Goal: Transaction & Acquisition: Purchase product/service

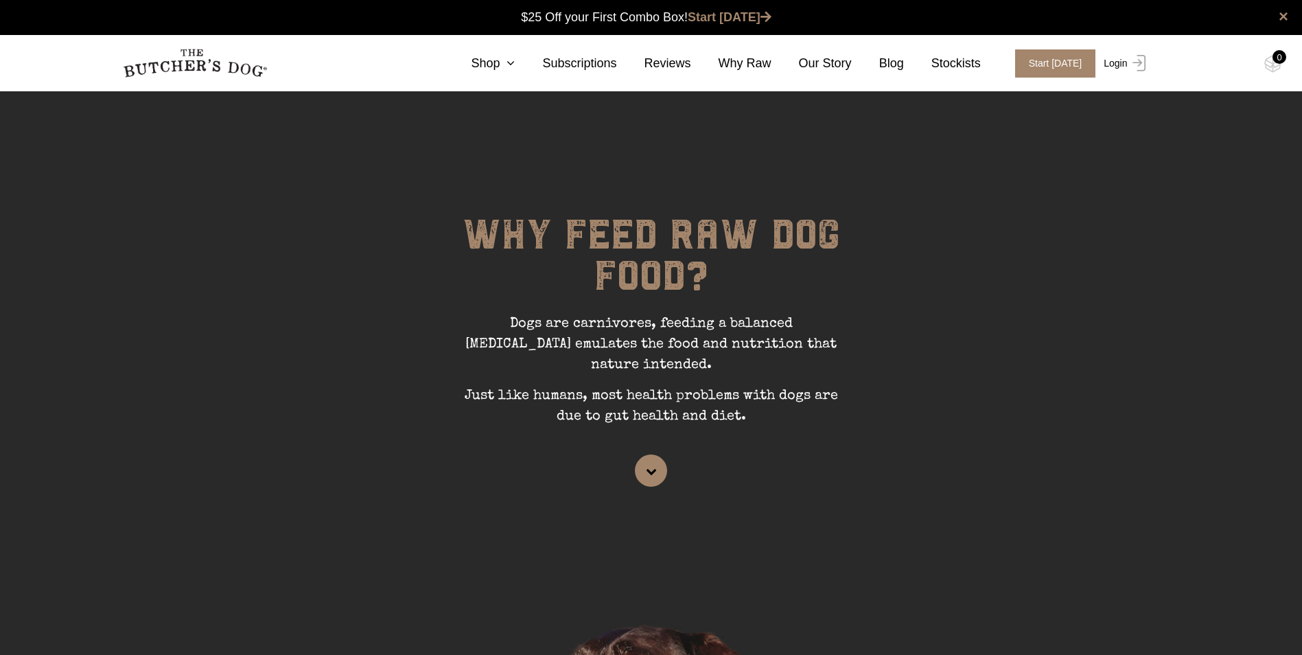
click at [1124, 67] on link "Login" at bounding box center [1122, 63] width 45 height 28
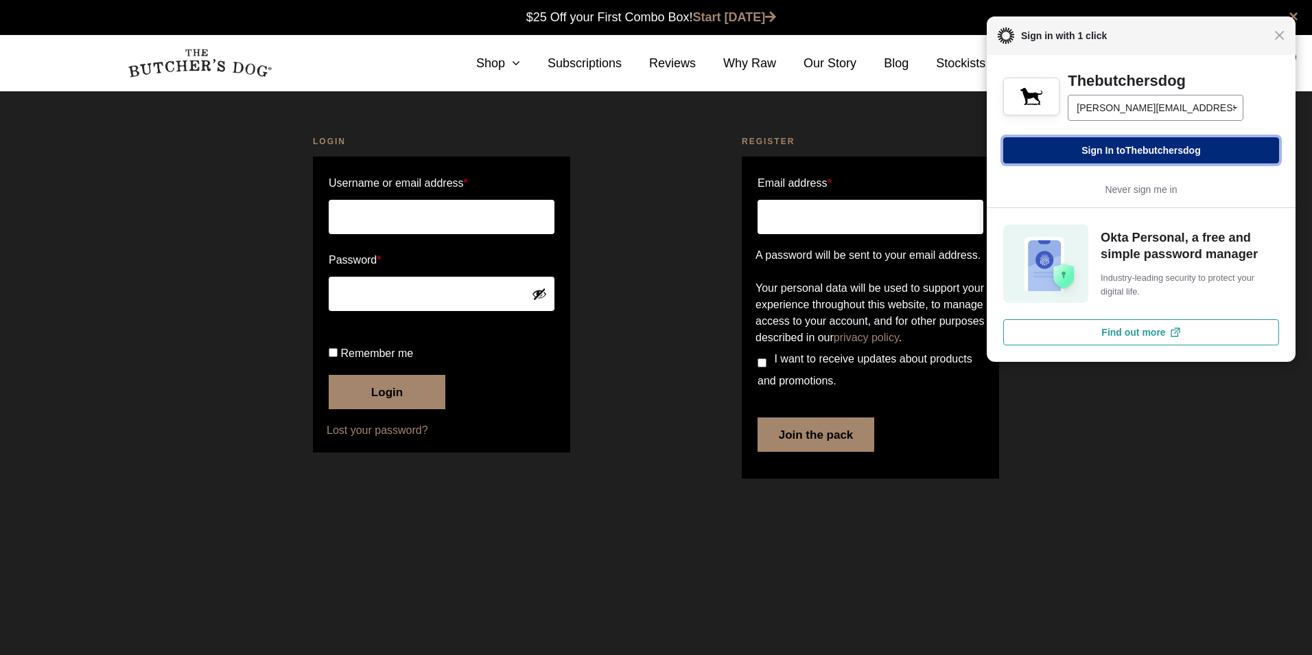
click at [1095, 158] on button "Sign In to Thebutchersdog" at bounding box center [1142, 150] width 276 height 26
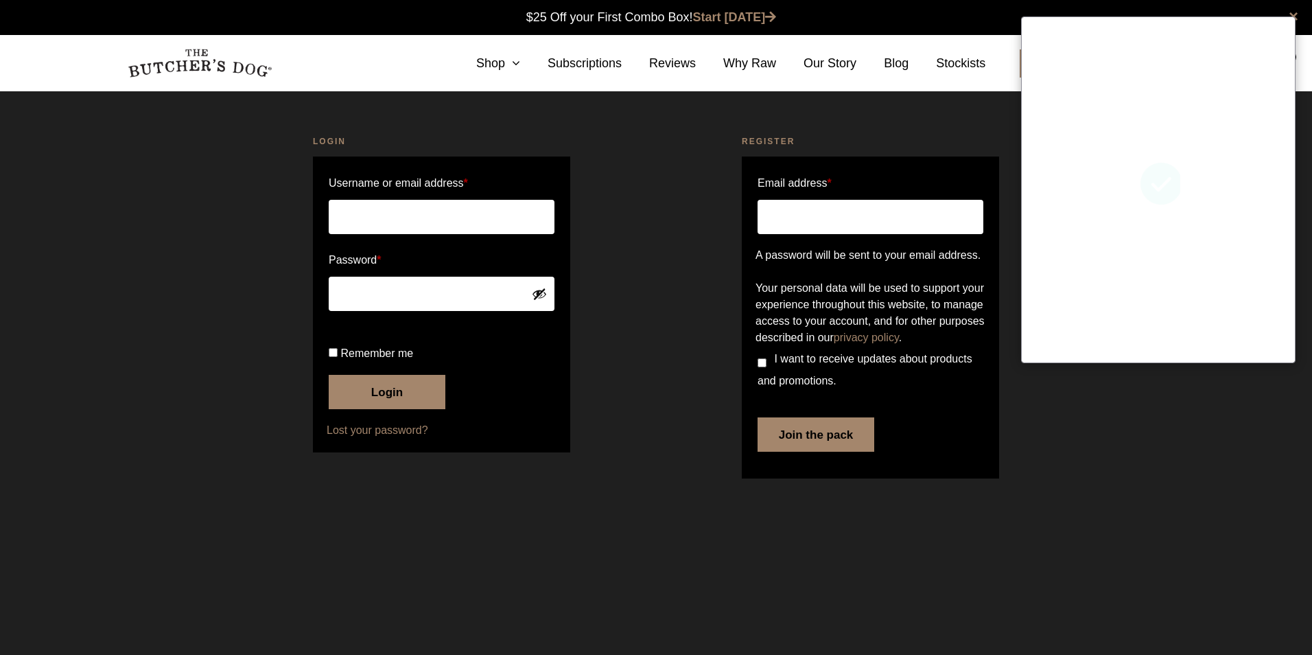
type input "[PERSON_NAME][EMAIL_ADDRESS][DOMAIN_NAME]"
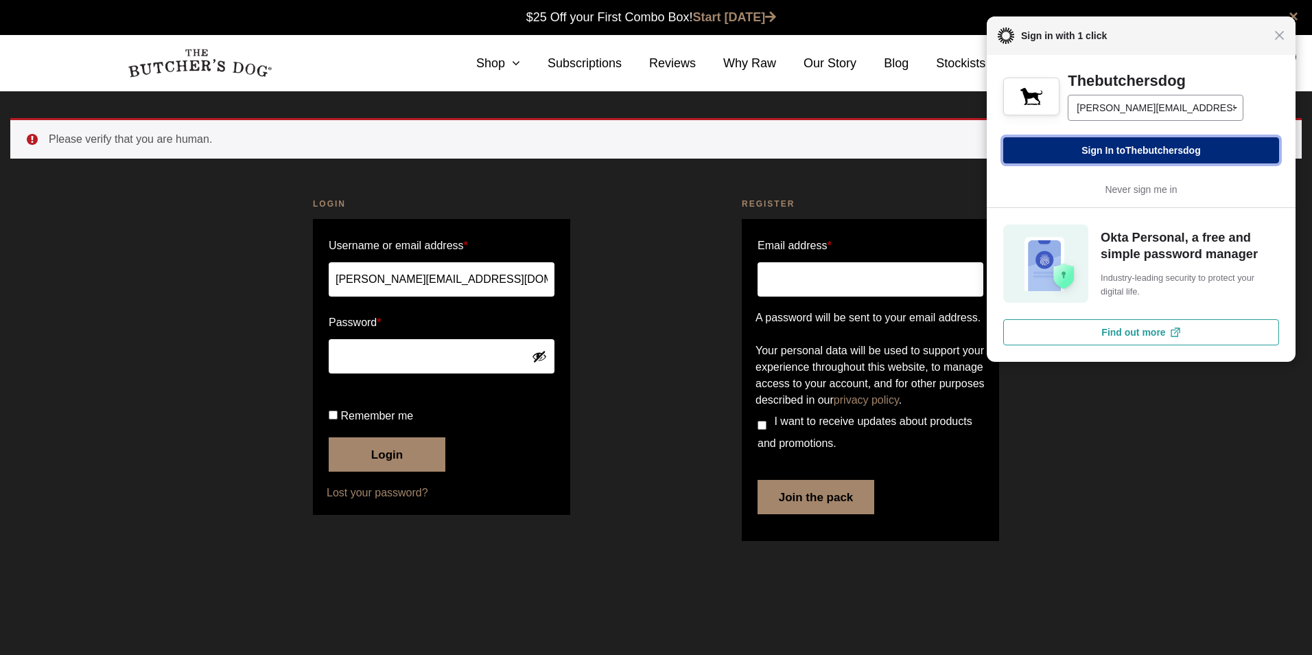
click at [1150, 152] on span "Thebutchersdog" at bounding box center [1164, 150] width 76 height 11
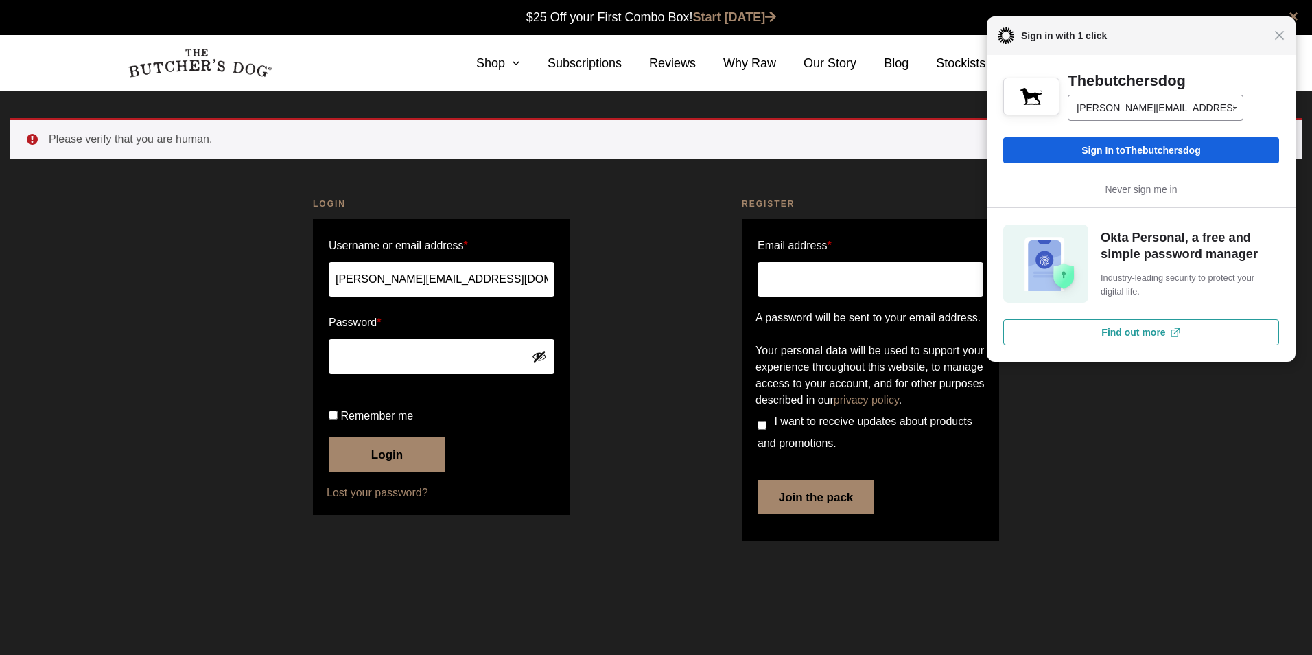
click at [539, 358] on button "Show password" at bounding box center [539, 356] width 15 height 15
click at [329, 437] on button "Login" at bounding box center [387, 454] width 117 height 34
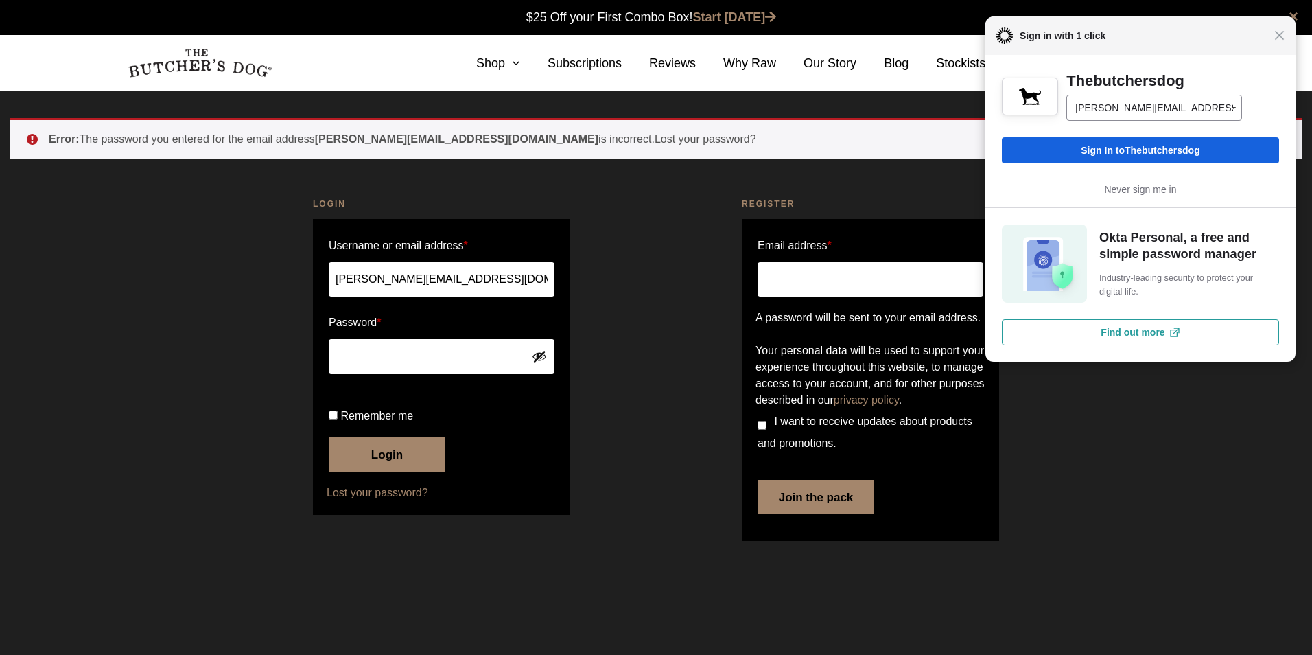
drag, startPoint x: 1286, startPoint y: 45, endPoint x: 423, endPoint y: 294, distance: 899.0
click at [1285, 45] on div "Close Sign in with 1 click" at bounding box center [1141, 35] width 310 height 38
drag, startPoint x: 1282, startPoint y: 38, endPoint x: 1227, endPoint y: 76, distance: 66.1
click at [1281, 38] on span "Close" at bounding box center [1280, 35] width 10 height 10
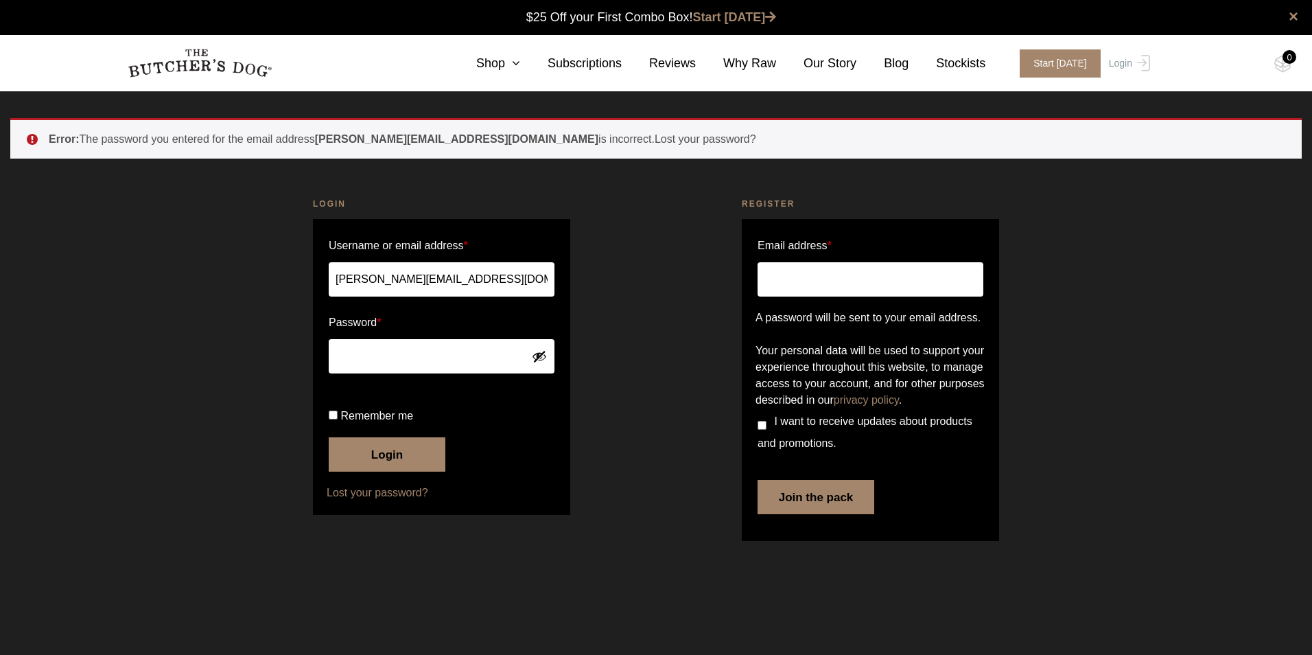
click at [405, 421] on span "Remember me" at bounding box center [376, 416] width 73 height 12
click at [338, 419] on input "Remember me" at bounding box center [333, 414] width 9 height 9
checkbox input "true"
drag, startPoint x: 399, startPoint y: 498, endPoint x: 459, endPoint y: 522, distance: 65.0
click at [400, 472] on button "Login" at bounding box center [387, 454] width 117 height 34
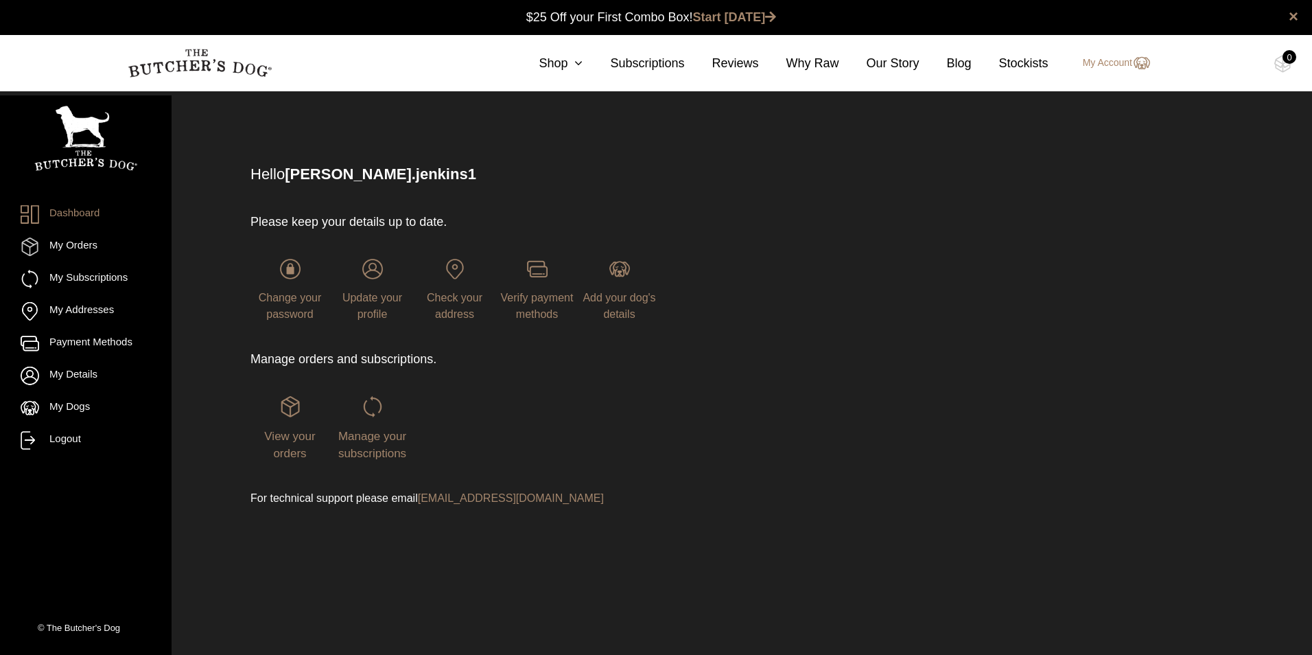
drag, startPoint x: 373, startPoint y: 416, endPoint x: 364, endPoint y: 475, distance: 59.7
click at [0, 0] on img at bounding box center [0, 0] width 0 height 0
click at [531, 301] on span "Verify payment methods" at bounding box center [537, 306] width 73 height 28
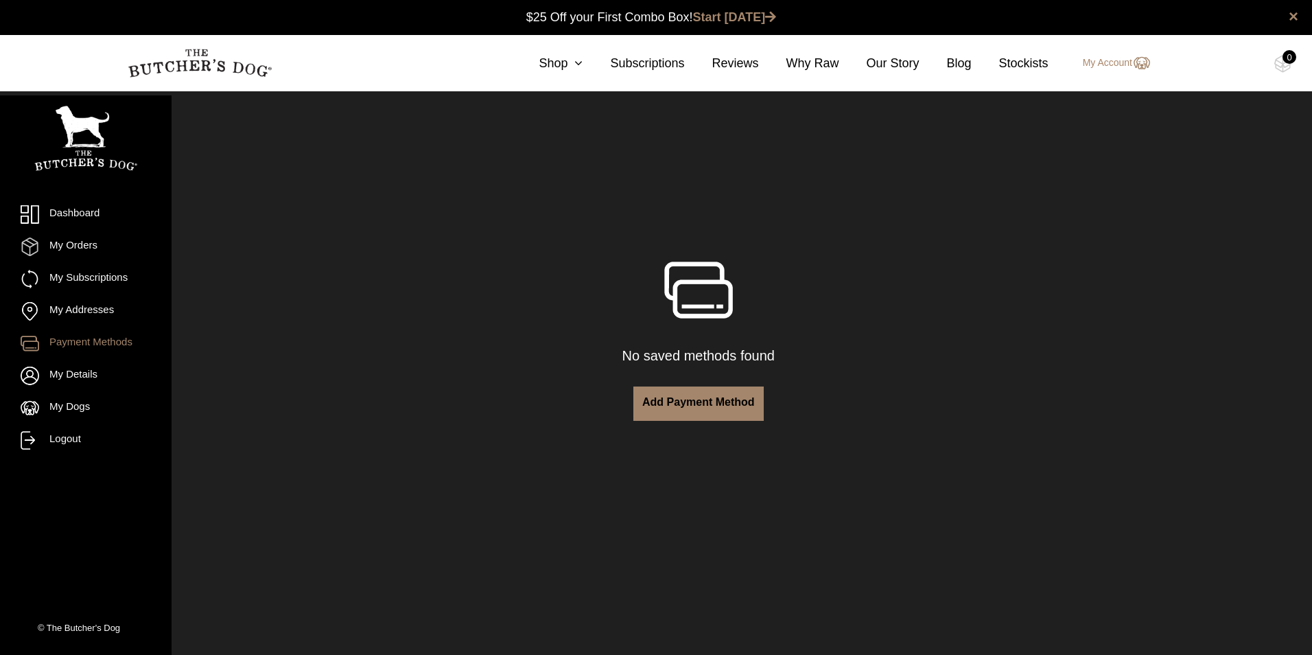
click at [694, 402] on link "Add payment method" at bounding box center [699, 403] width 130 height 34
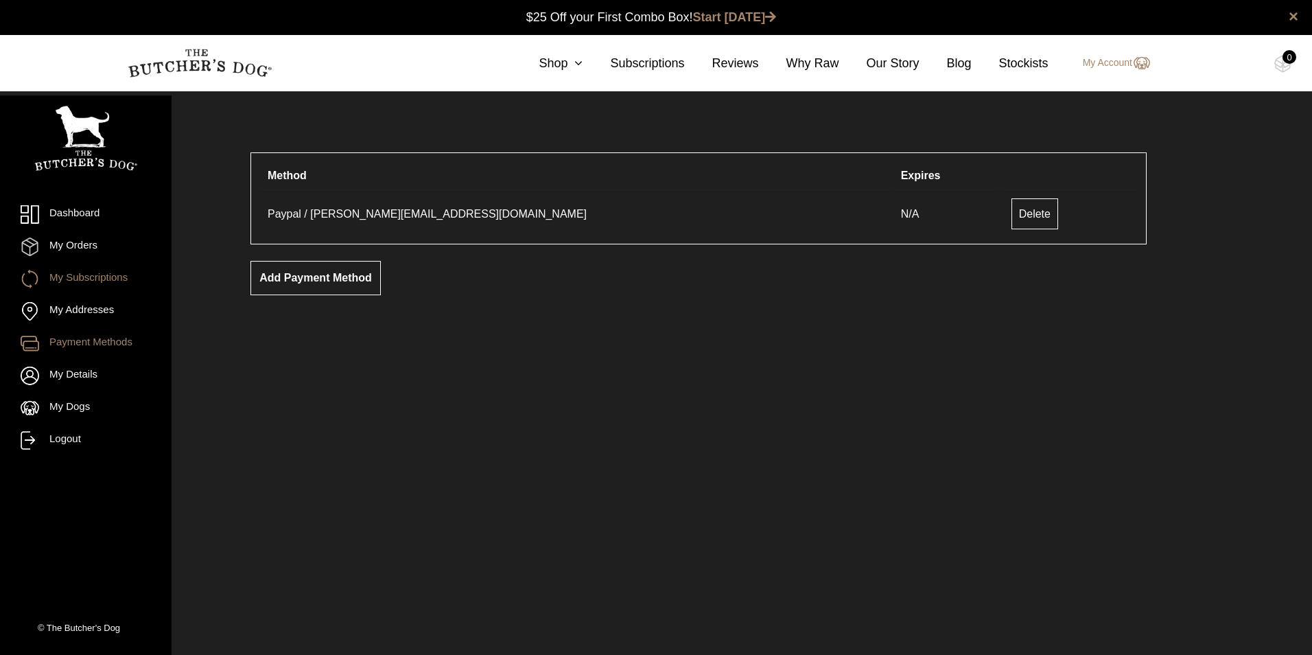
click at [79, 279] on link "My Subscriptions" at bounding box center [86, 279] width 130 height 19
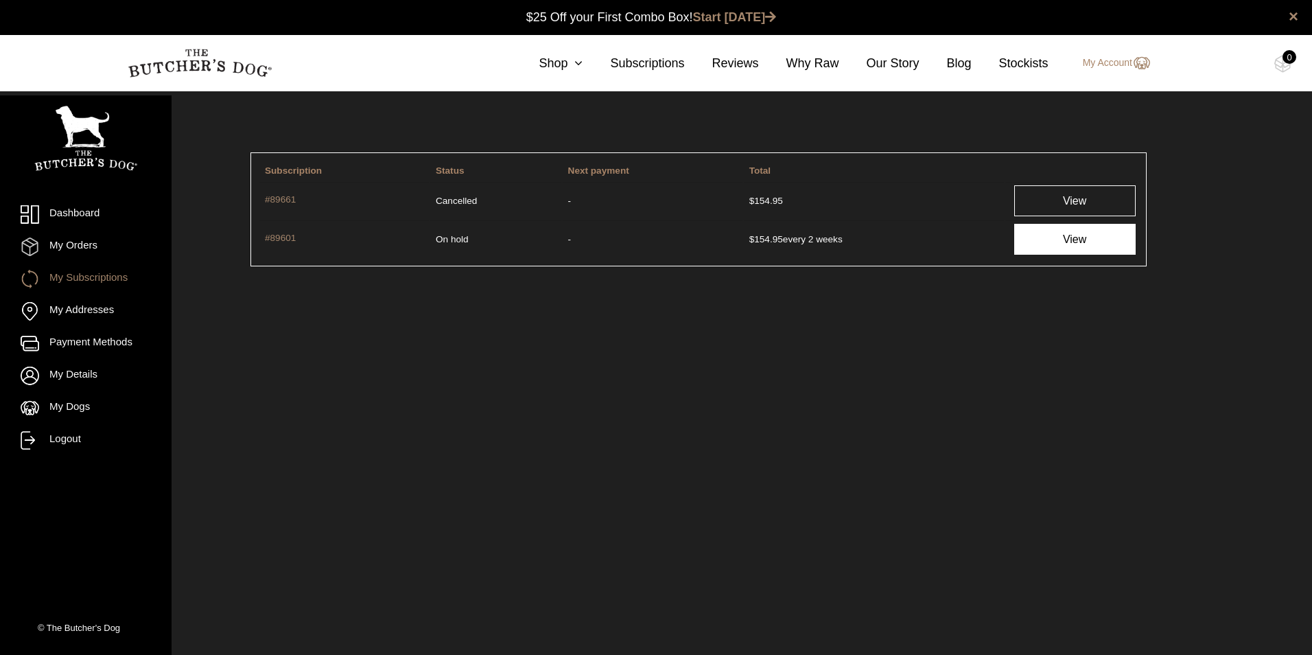
click at [1078, 237] on link "View" at bounding box center [1075, 239] width 121 height 31
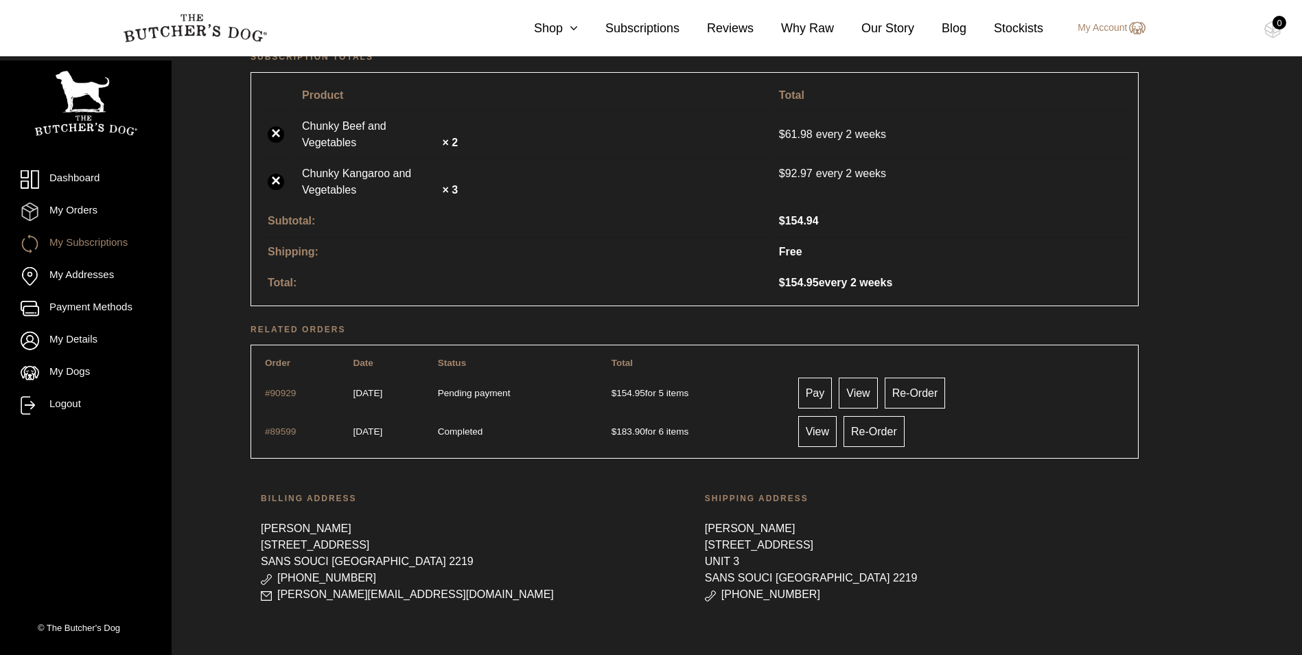
scroll to position [368, 0]
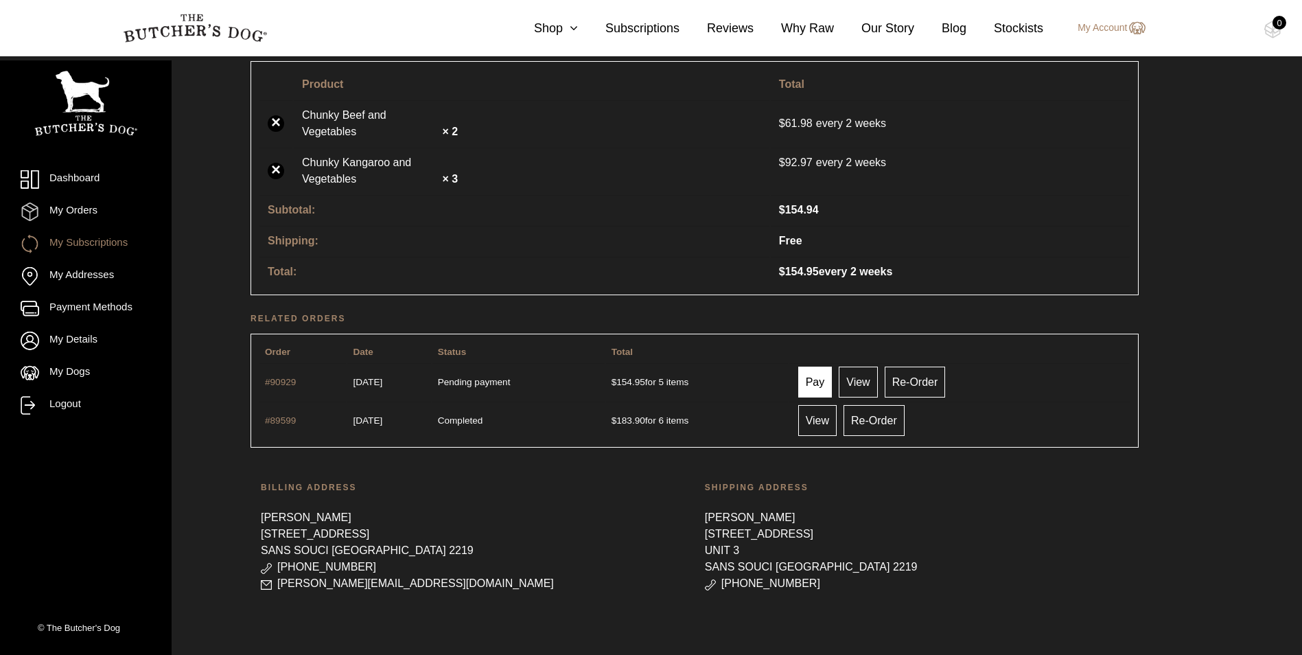
click at [830, 381] on link "Pay" at bounding box center [815, 382] width 34 height 31
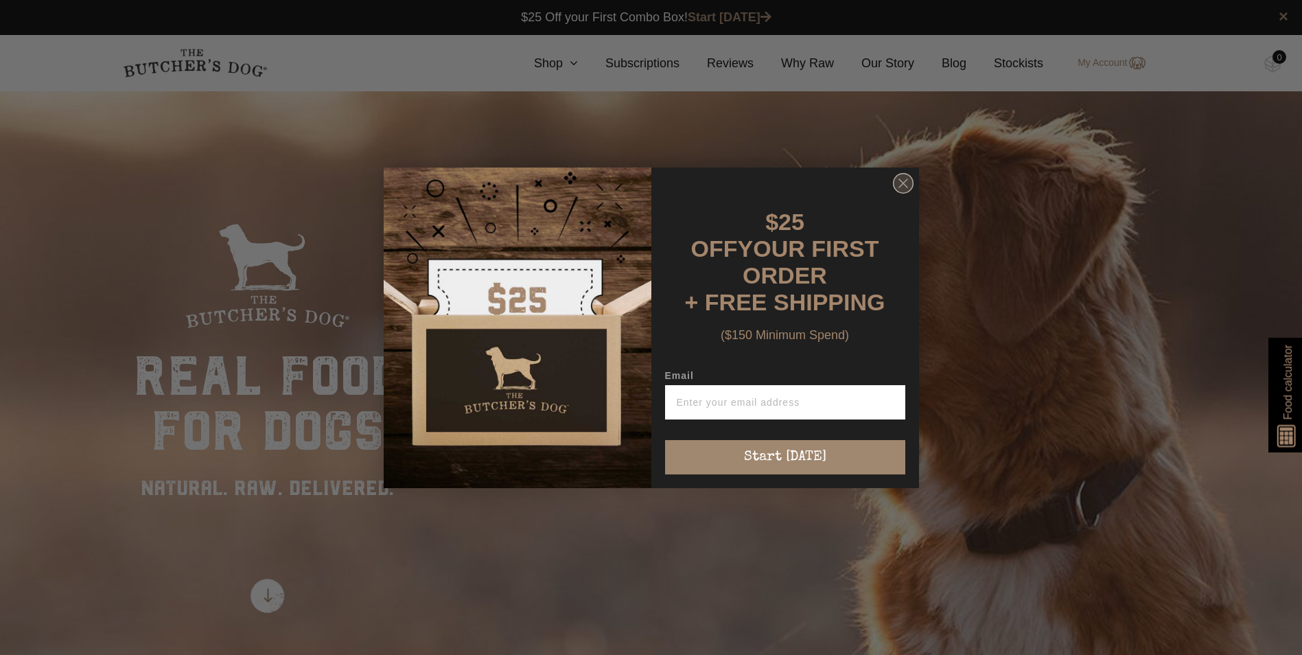
click at [899, 189] on circle "Close dialog" at bounding box center [903, 183] width 20 height 20
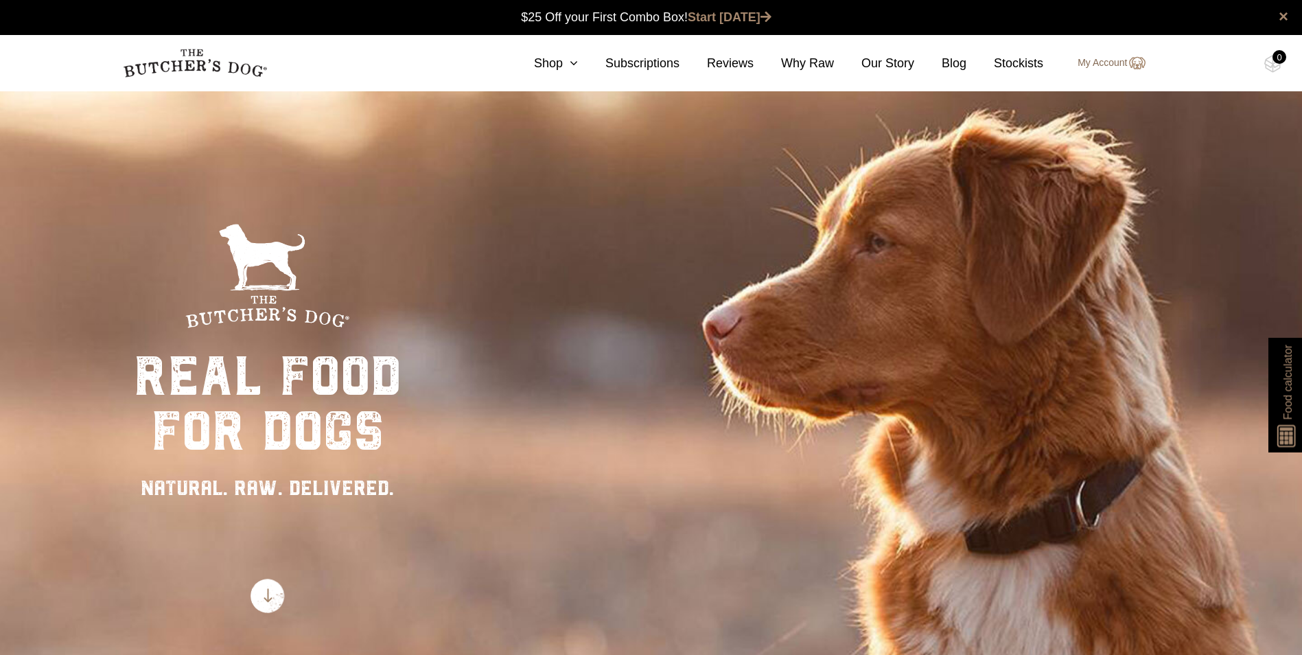
click at [1098, 63] on link "My Account" at bounding box center [1104, 63] width 81 height 16
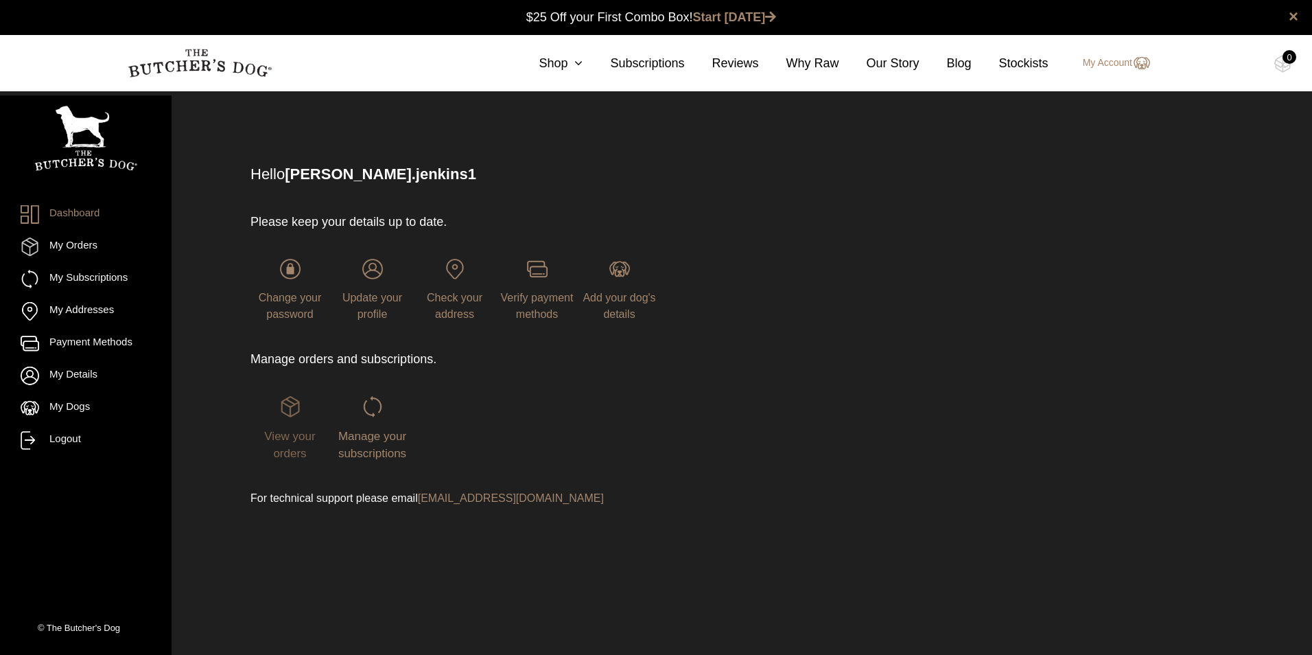
click at [295, 441] on span "View your orders" at bounding box center [289, 445] width 51 height 31
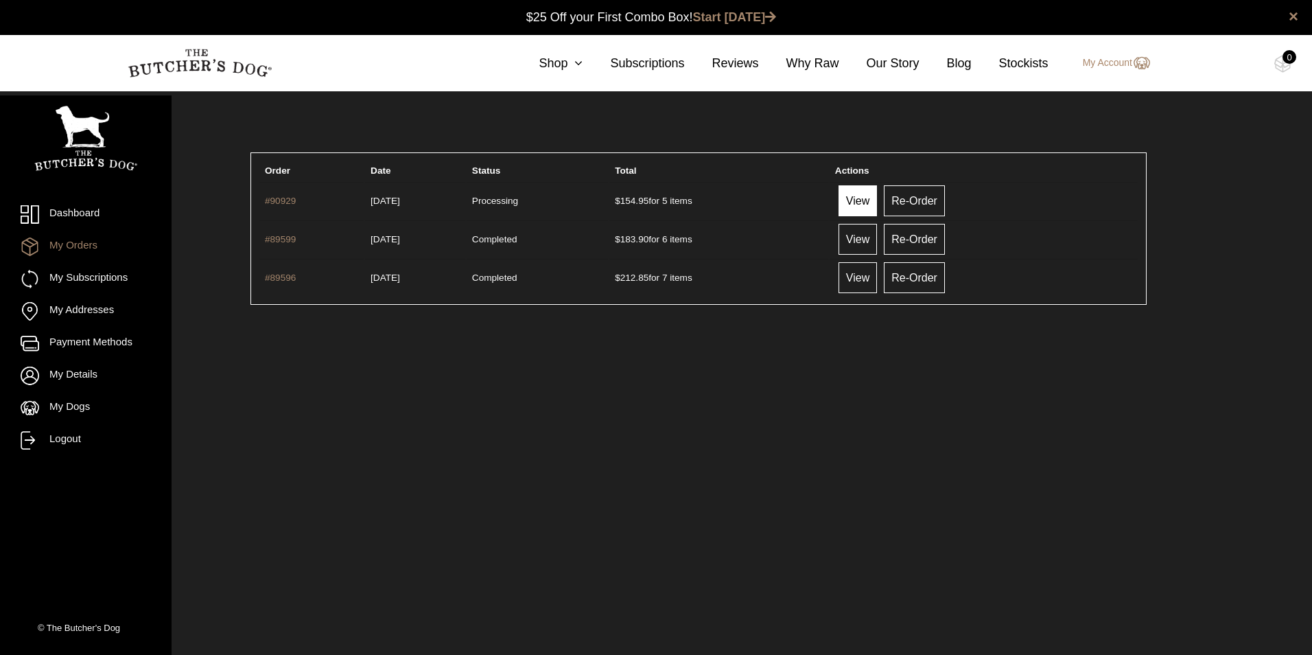
click at [877, 202] on link "View" at bounding box center [858, 200] width 38 height 31
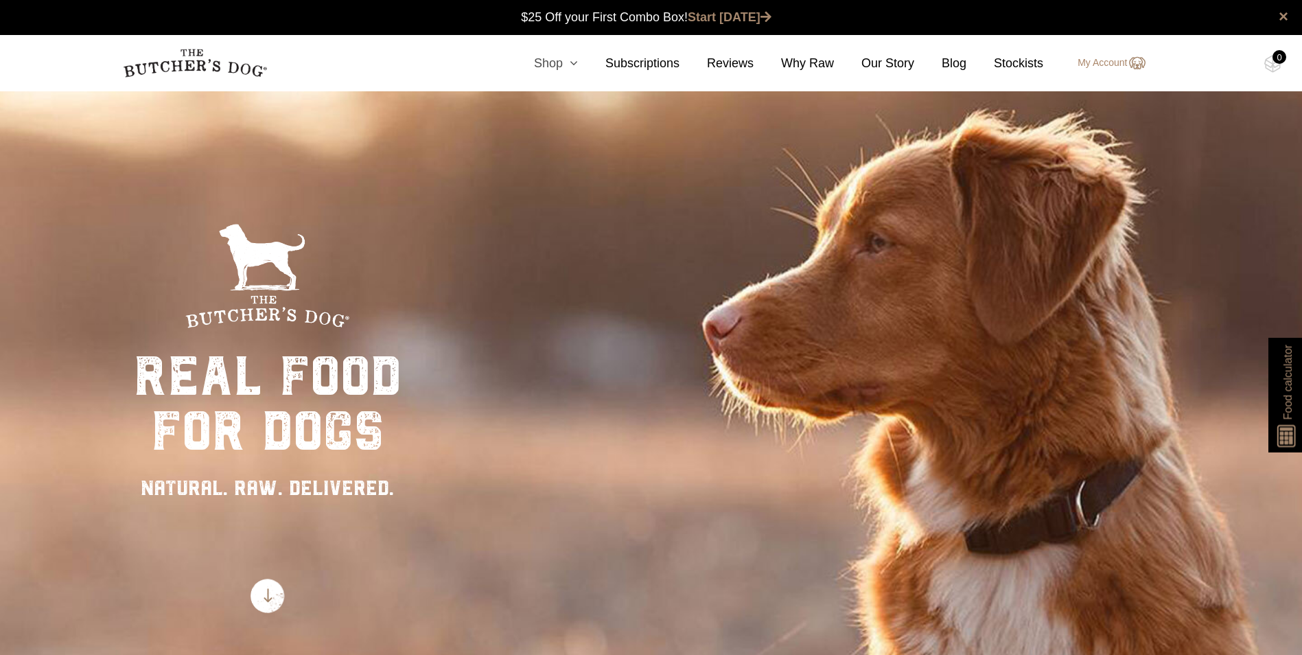
click at [560, 69] on link "Shop" at bounding box center [542, 63] width 71 height 19
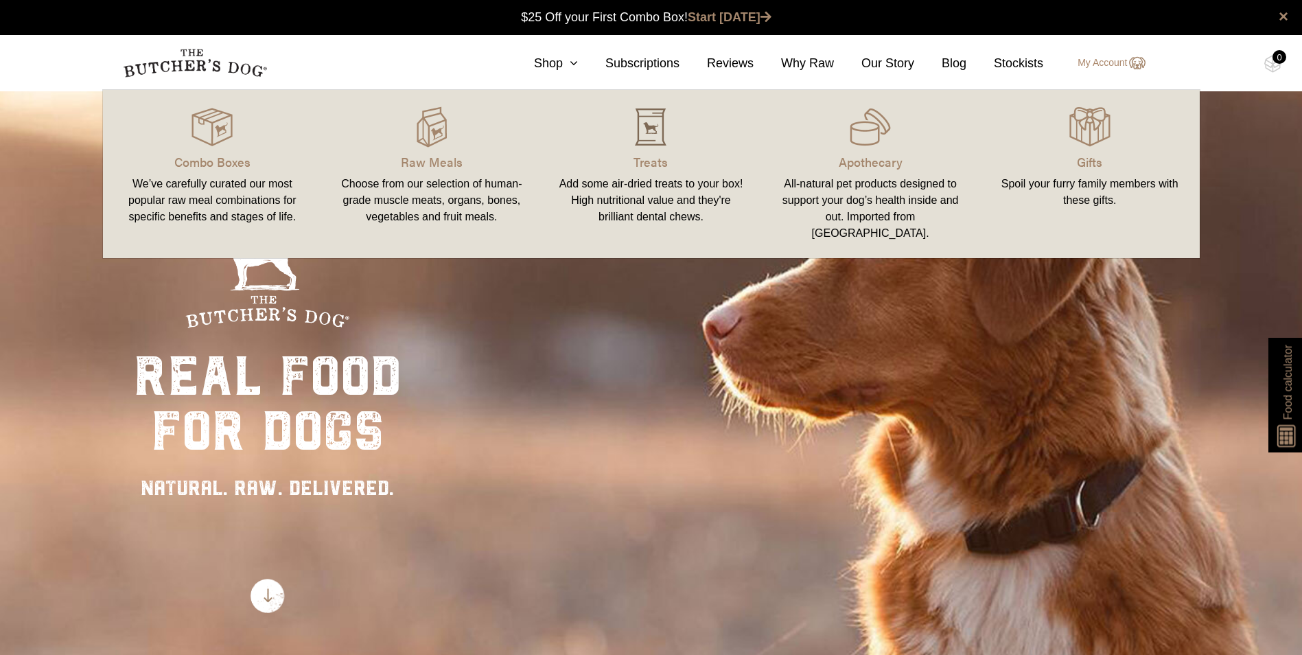
click at [660, 136] on img at bounding box center [650, 126] width 41 height 41
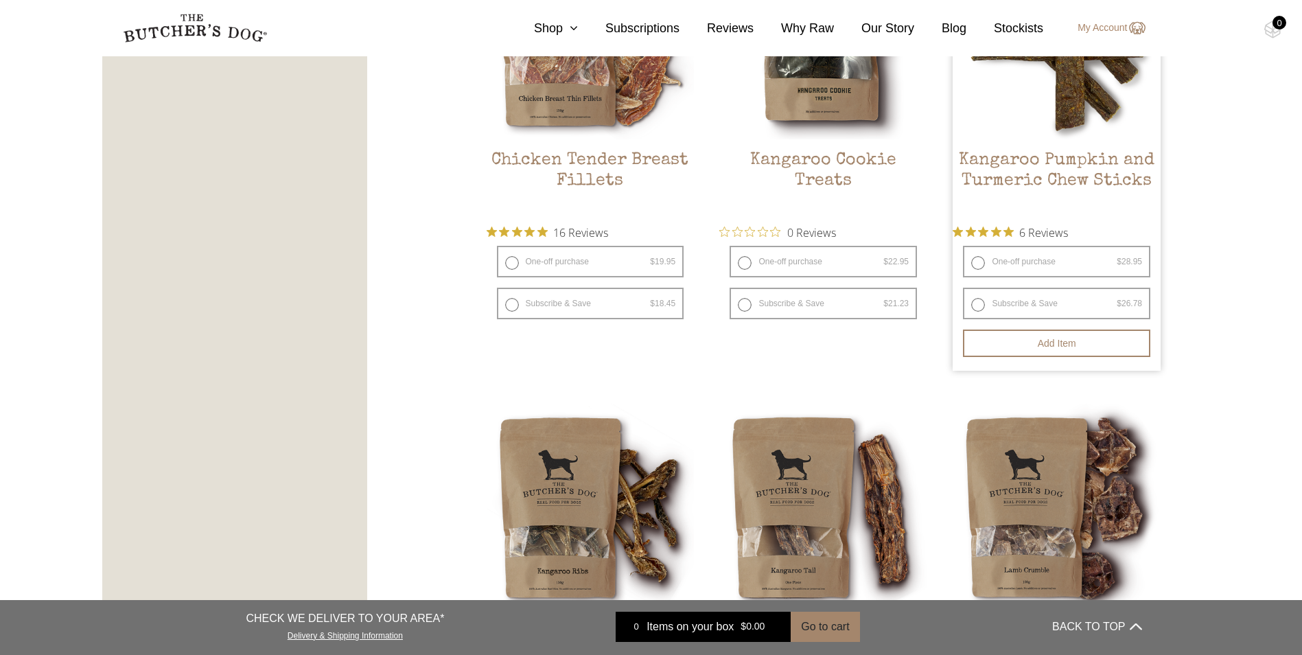
scroll to position [961, 0]
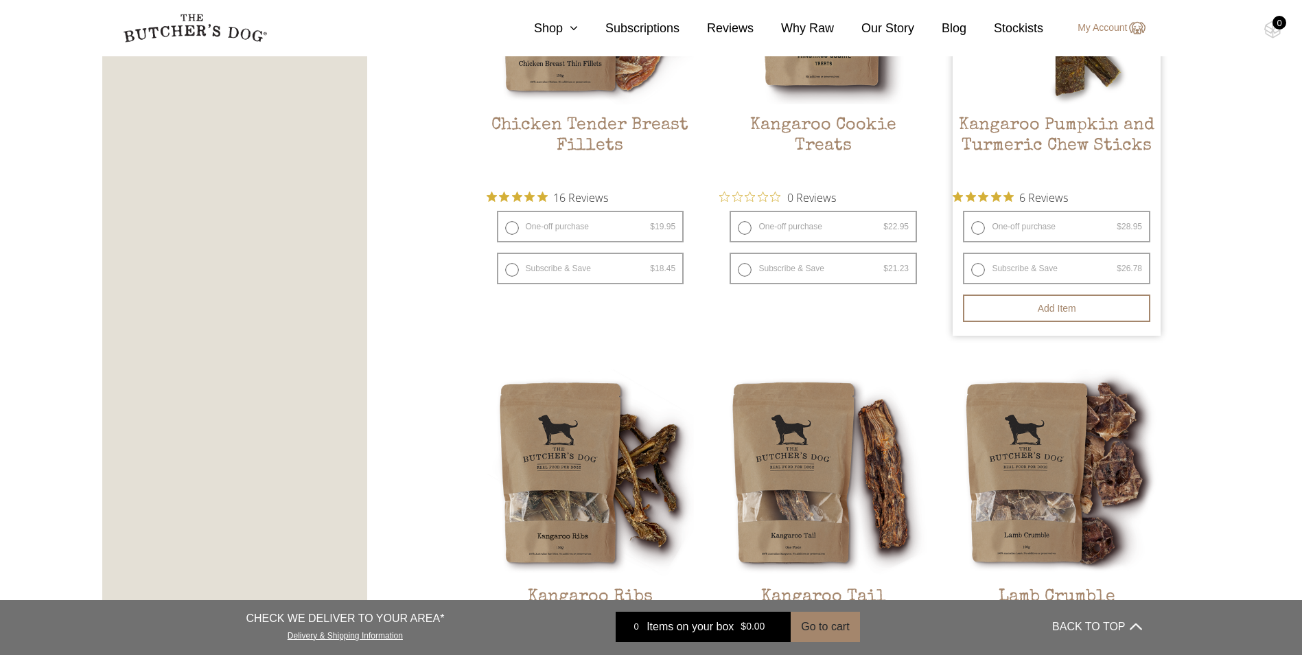
click at [1034, 229] on label "One-off purchase $ 28.95 — or subscribe and save 7.5%" at bounding box center [1056, 227] width 187 height 32
radio input "true"
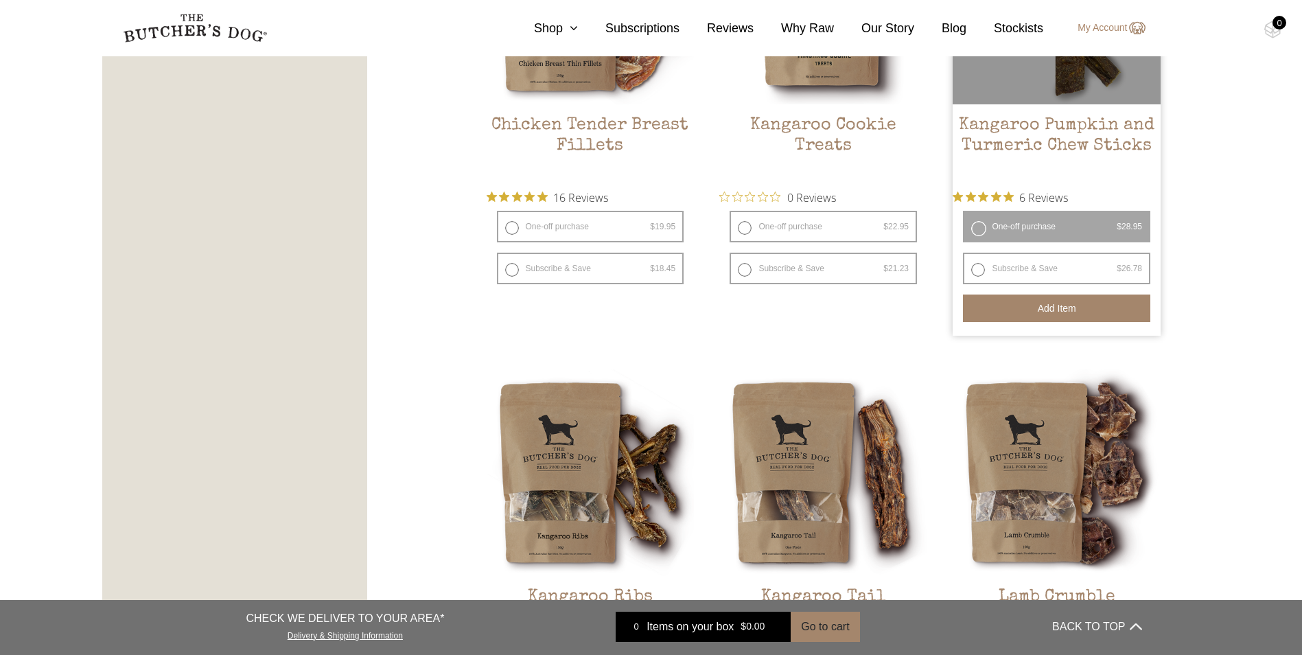
click at [1065, 312] on button "Add item" at bounding box center [1056, 307] width 187 height 27
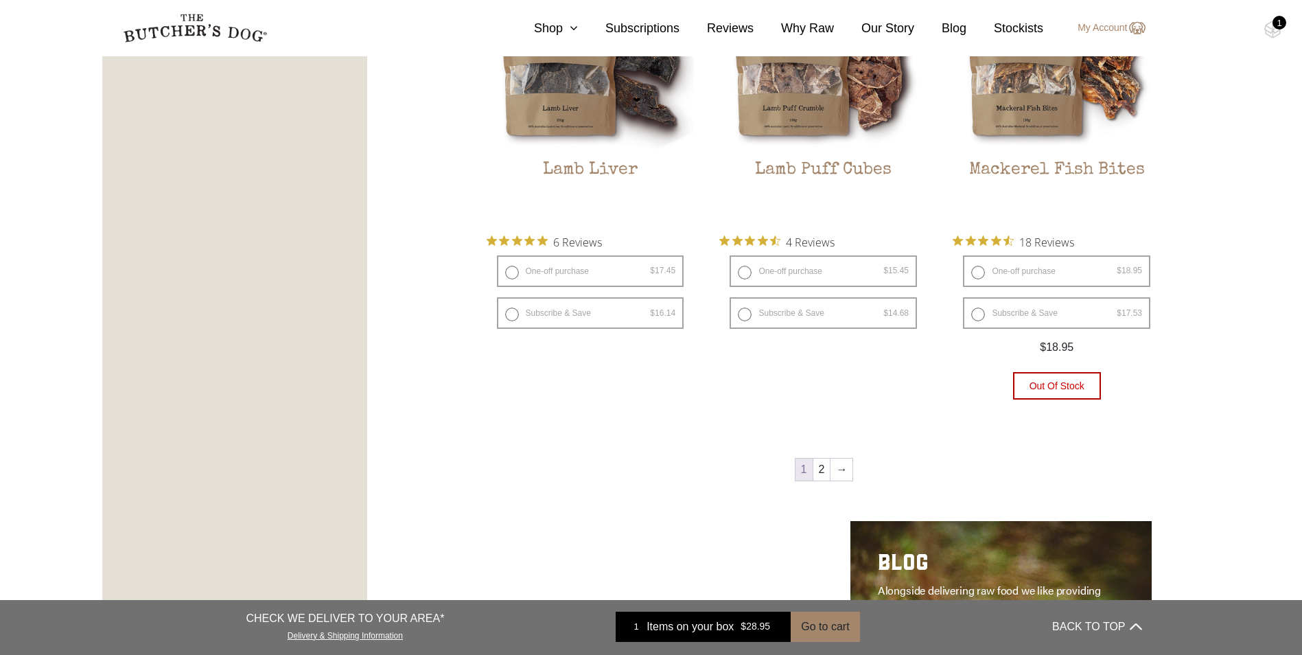
scroll to position [1853, 0]
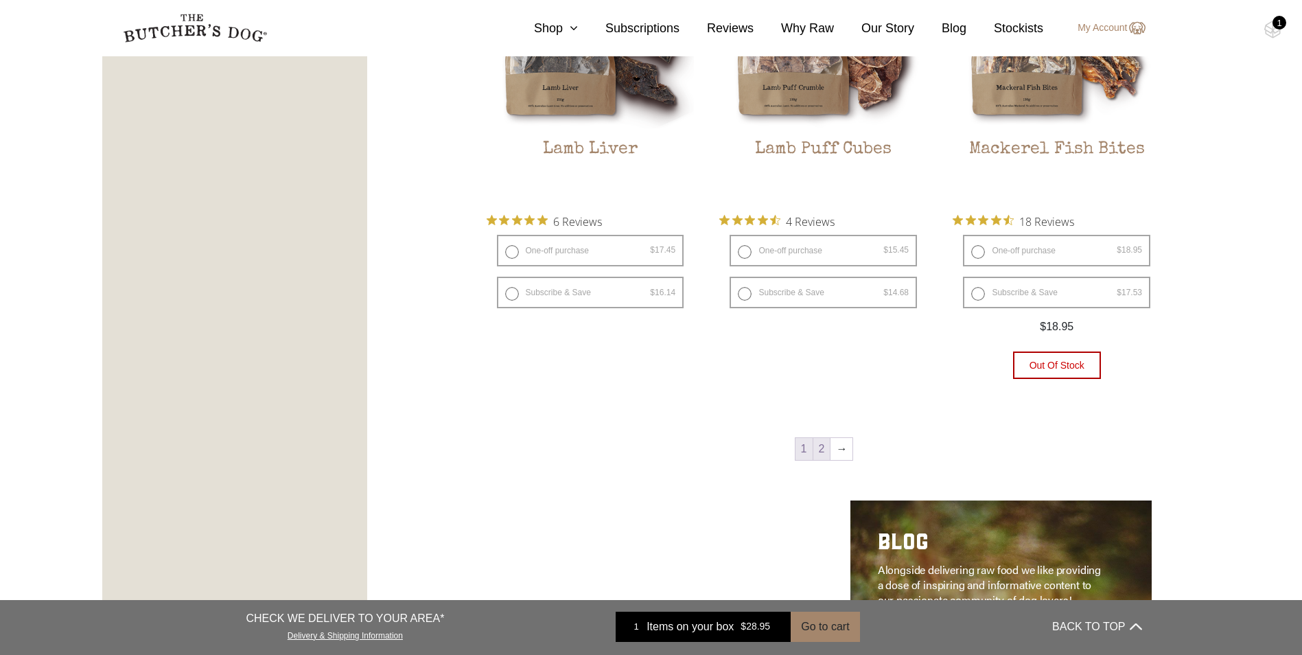
click at [822, 448] on link "2" at bounding box center [821, 449] width 17 height 22
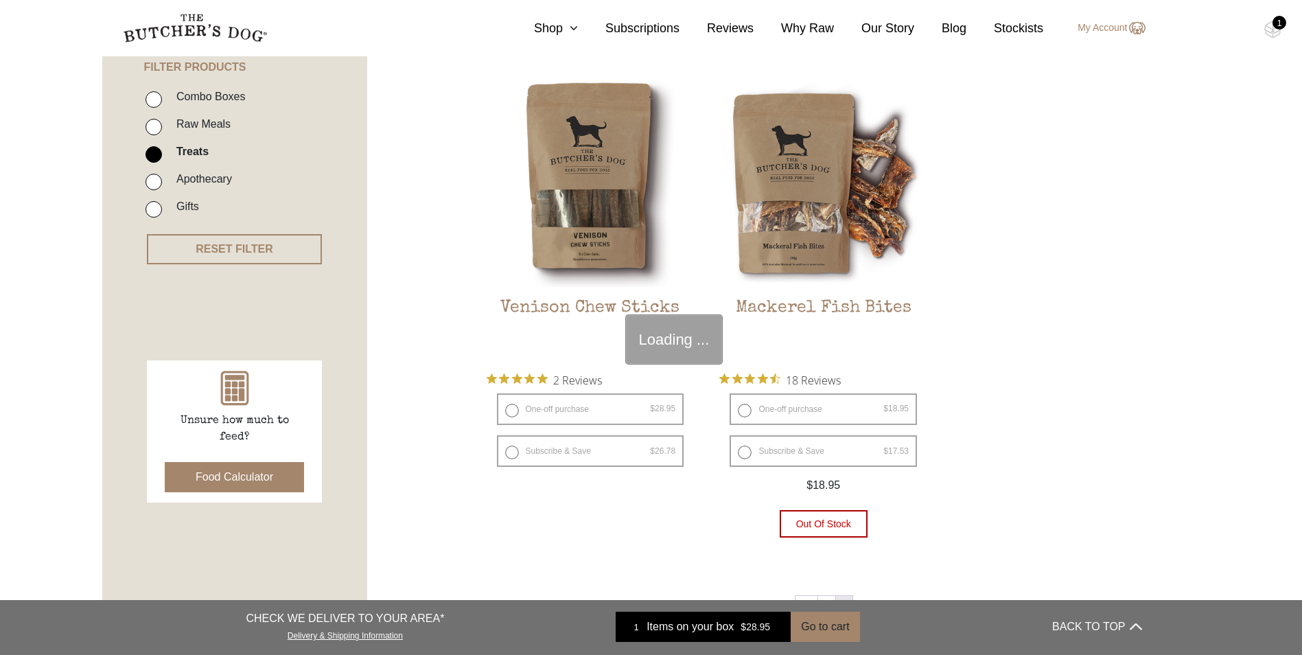
scroll to position [310, 0]
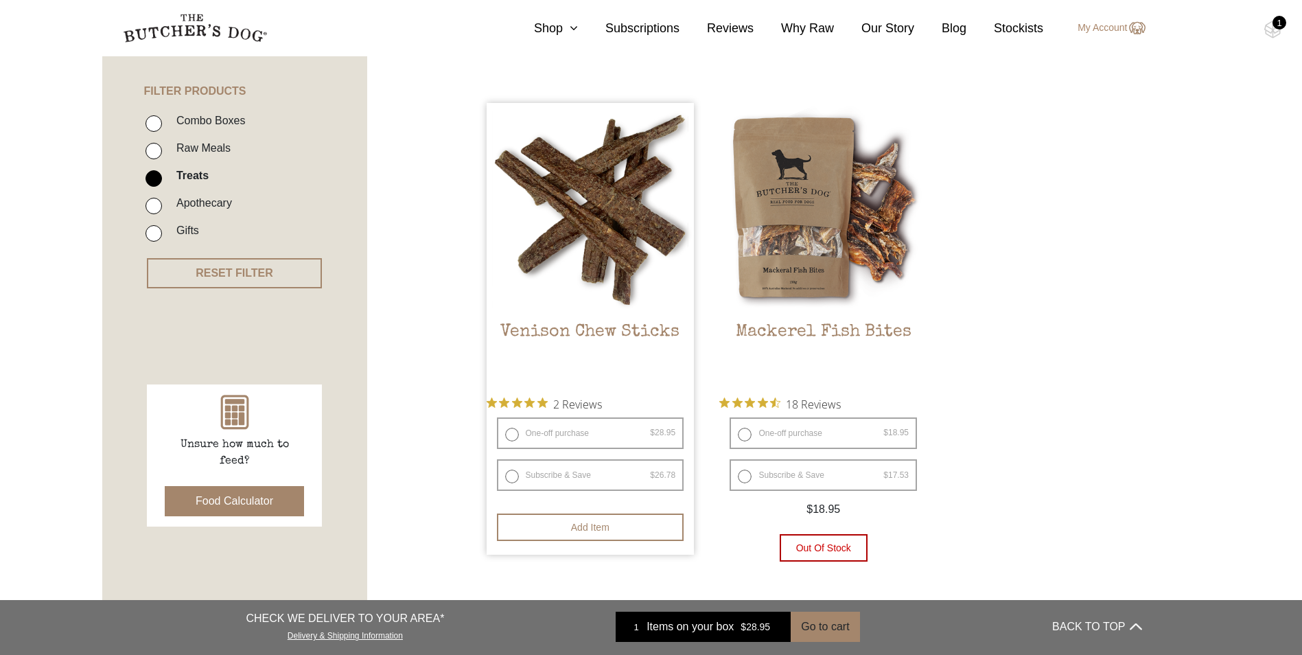
drag, startPoint x: 537, startPoint y: 435, endPoint x: 542, endPoint y: 445, distance: 11.7
click at [537, 435] on label "One-off purchase $ 28.95 — or subscribe and save 7.5%" at bounding box center [590, 433] width 187 height 32
radio input "true"
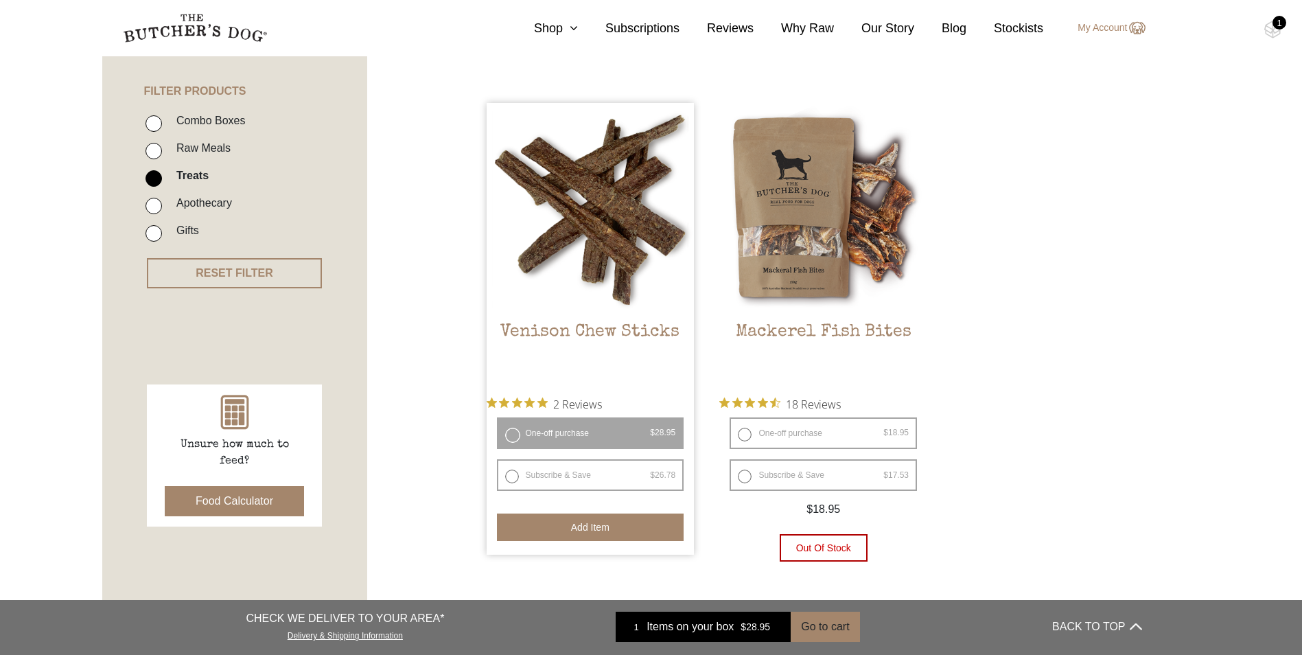
click at [606, 524] on button "Add item" at bounding box center [590, 526] width 187 height 27
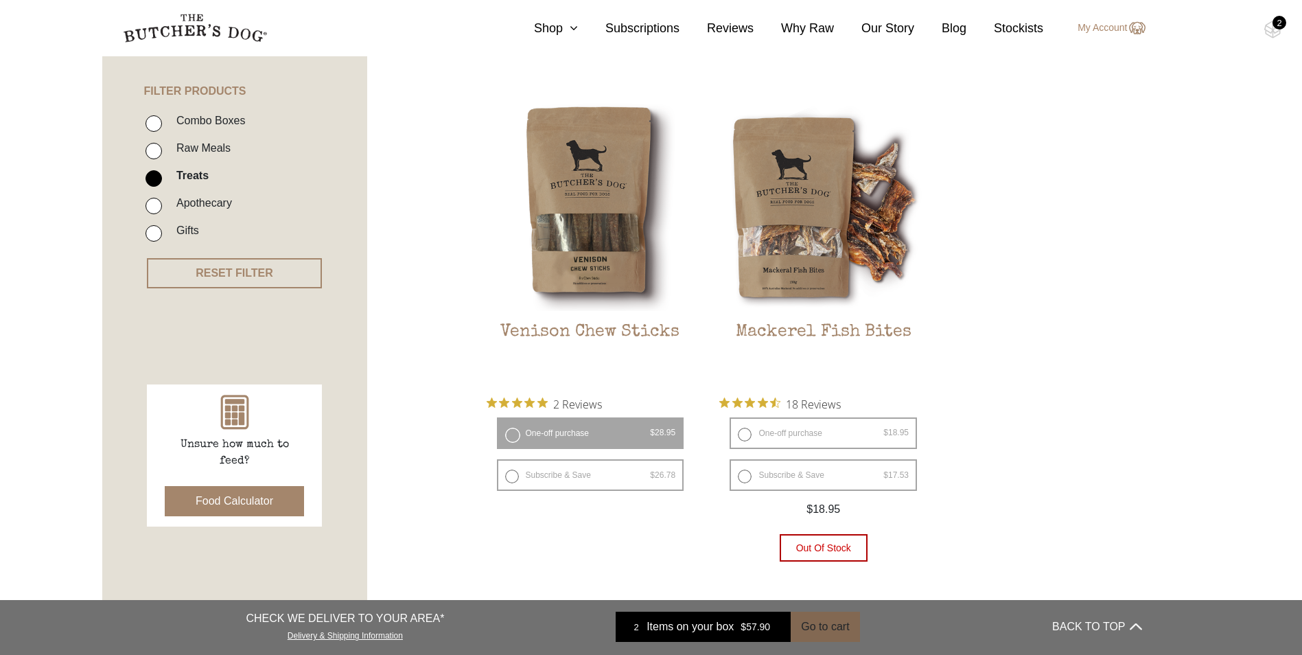
click at [828, 629] on button "Go to cart" at bounding box center [825, 627] width 69 height 30
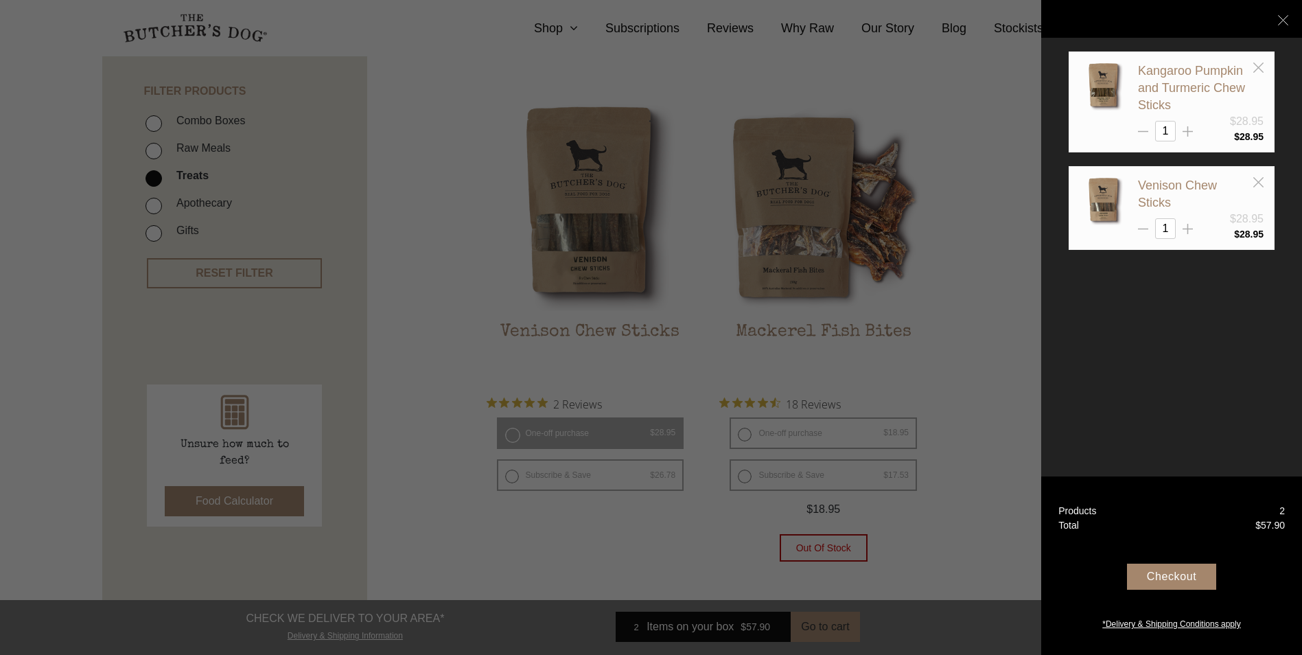
click at [1197, 575] on div "Checkout" at bounding box center [1171, 577] width 89 height 26
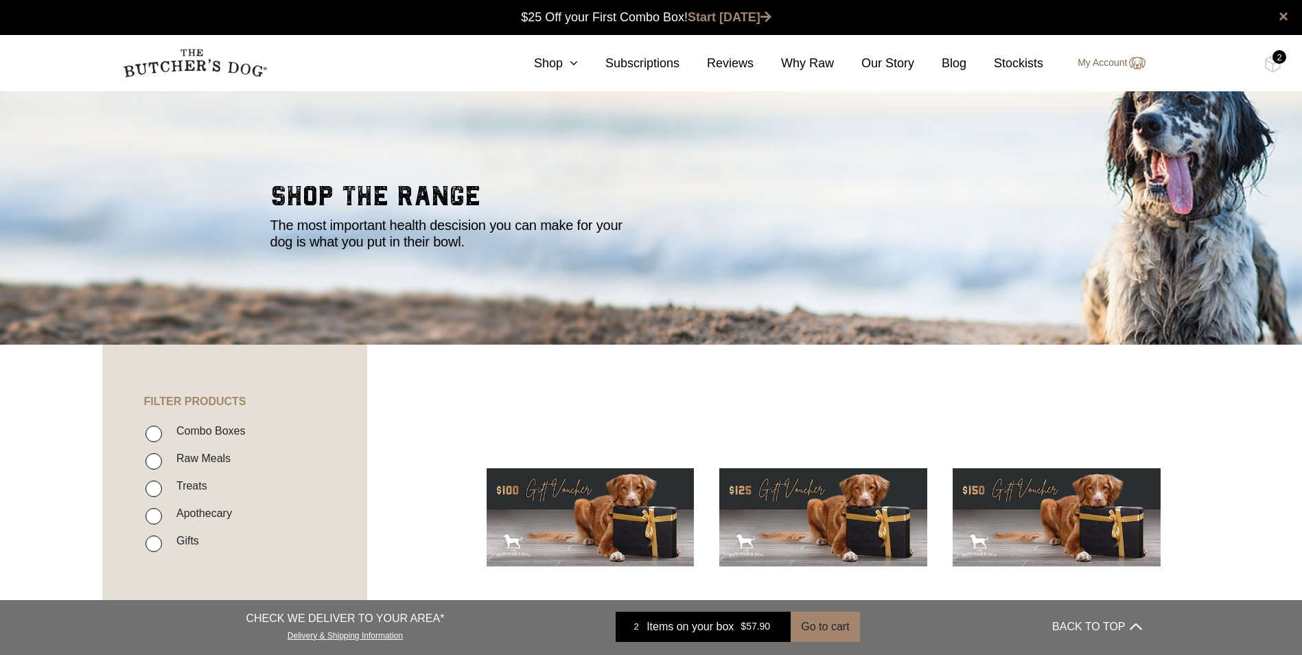
click at [1094, 63] on link "My Account" at bounding box center [1104, 63] width 81 height 16
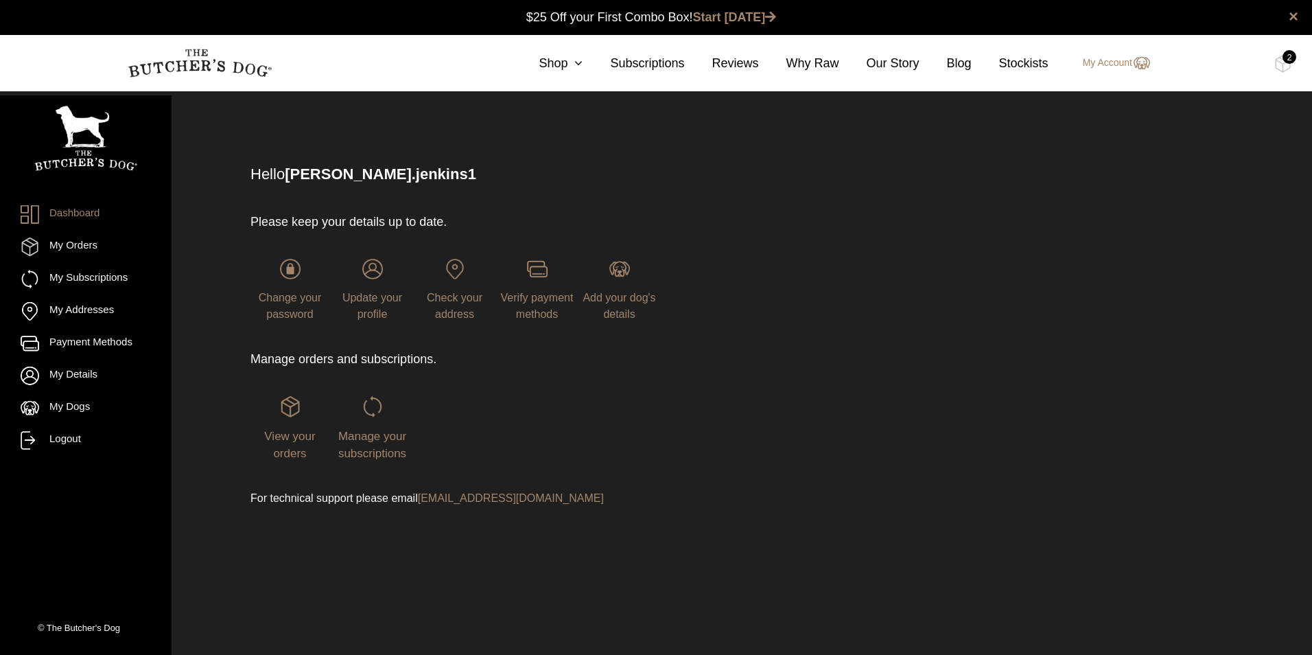
click at [1290, 58] on div "2" at bounding box center [1290, 57] width 14 height 14
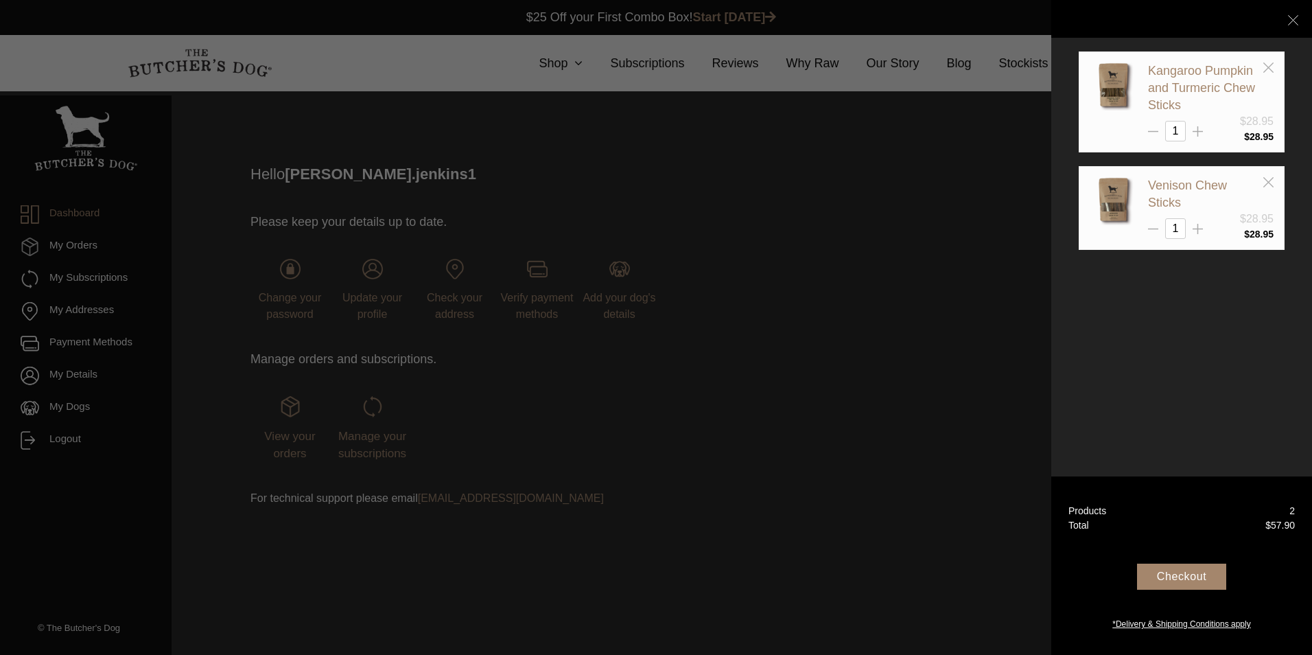
click at [1171, 574] on div "Checkout" at bounding box center [1181, 577] width 89 height 26
